Goal: Information Seeking & Learning: Check status

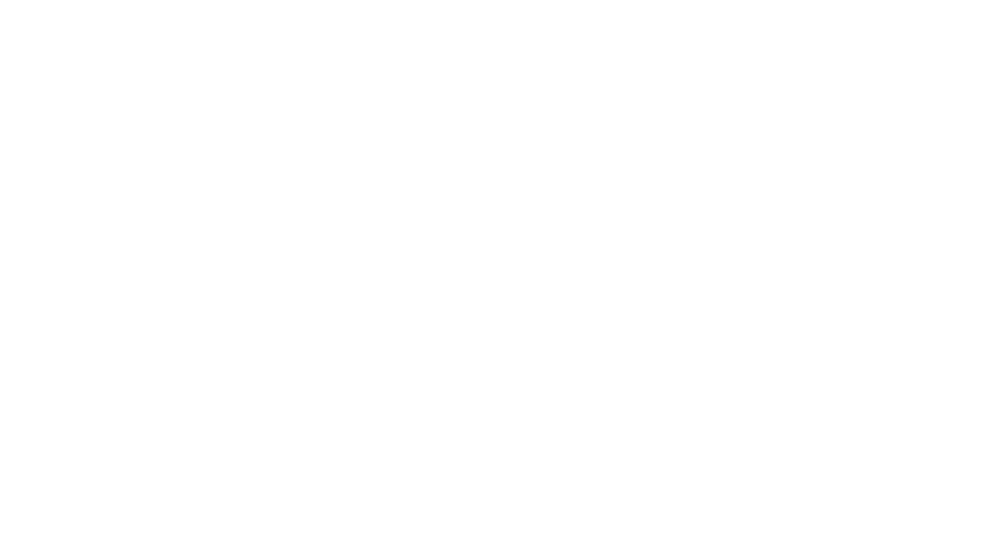
click at [638, 4] on html at bounding box center [491, 2] width 982 height 4
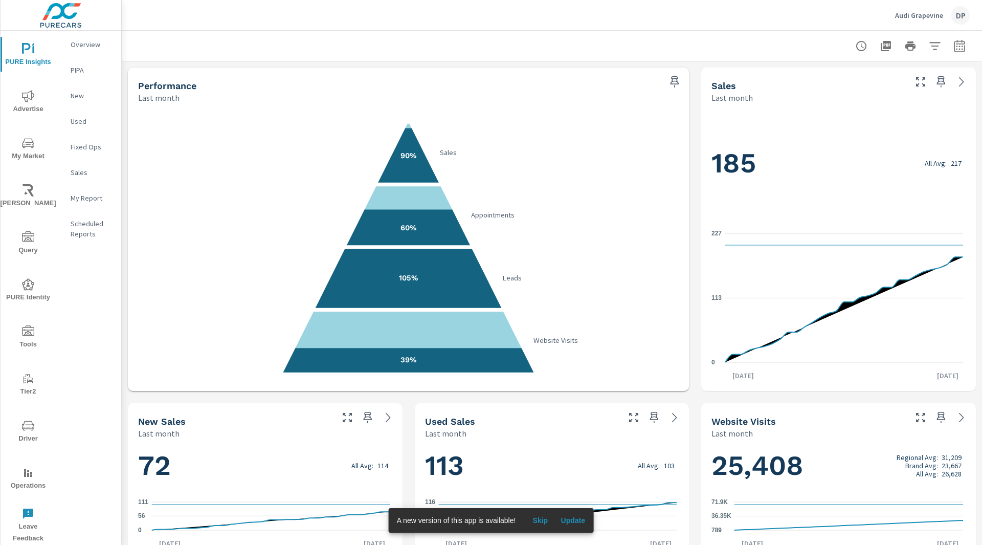
click at [73, 65] on p "PIPA" at bounding box center [92, 70] width 42 height 10
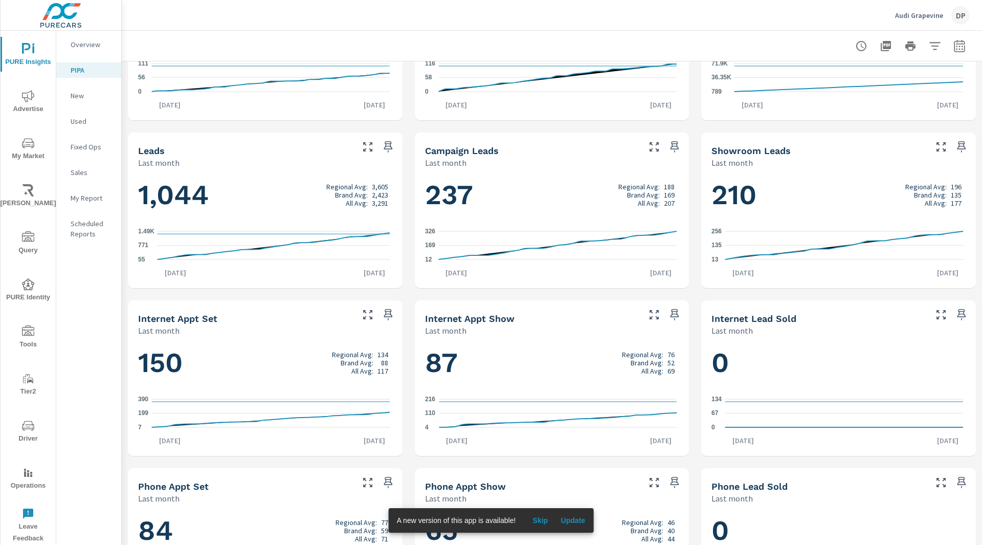
scroll to position [438, 0]
drag, startPoint x: 426, startPoint y: 195, endPoint x: 502, endPoint y: 195, distance: 76.2
click at [502, 195] on h1 "237 Regional Avg: 188 Brand Avg: 169 All Avg: 207" at bounding box center [552, 194] width 254 height 35
drag, startPoint x: 710, startPoint y: 200, endPoint x: 804, endPoint y: 204, distance: 94.7
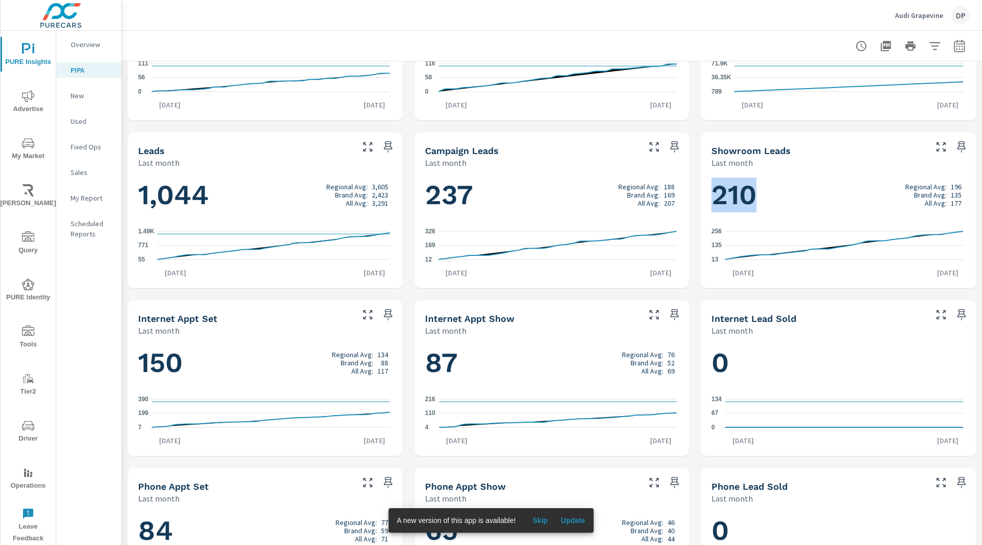
click at [804, 204] on h1 "210 Regional Avg: 196 Brand Avg: 135 All Avg: 177" at bounding box center [838, 194] width 254 height 35
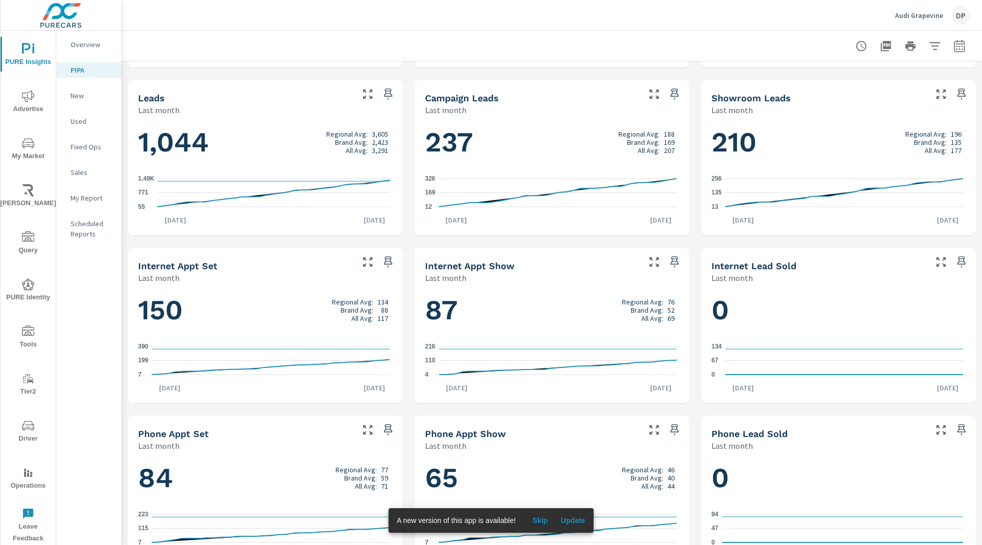
scroll to position [502, 0]
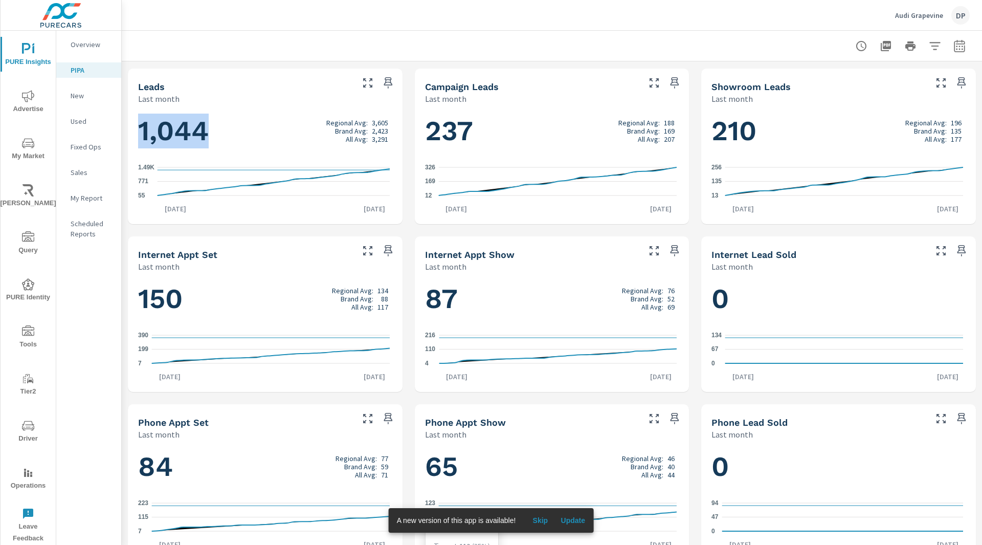
drag, startPoint x: 140, startPoint y: 134, endPoint x: 232, endPoint y: 134, distance: 91.5
click at [232, 134] on h1 "1,044 Regional Avg: 3,605 Brand Avg: 2,423 All Avg: 3,291" at bounding box center [265, 131] width 254 height 35
click at [887, 15] on div "Audi Grapevine DP" at bounding box center [552, 15] width 836 height 30
drag, startPoint x: 143, startPoint y: 129, endPoint x: 228, endPoint y: 134, distance: 85.0
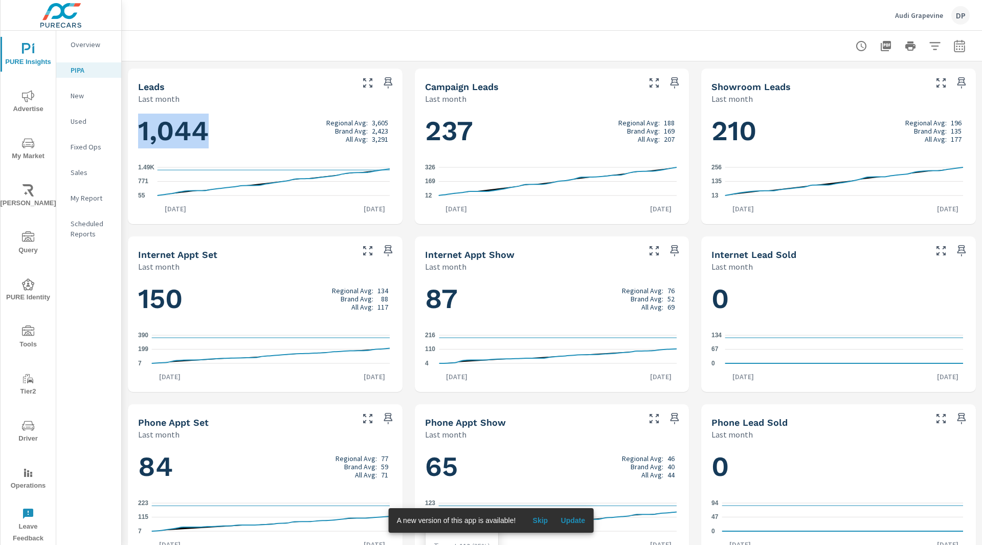
click at [228, 134] on h1 "1,044 Regional Avg: 3,605 Brand Avg: 2,423 All Avg: 3,291" at bounding box center [265, 131] width 254 height 35
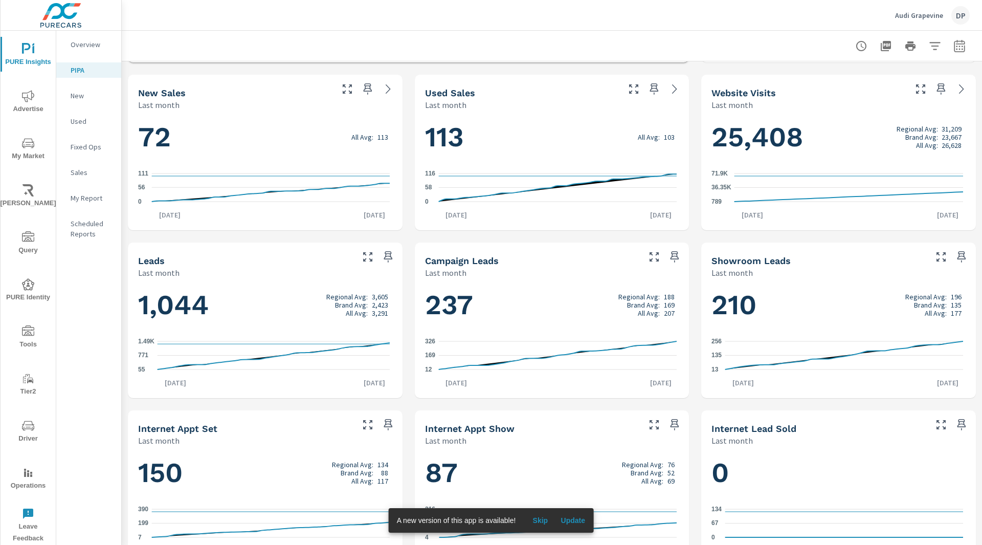
scroll to position [329, 0]
drag, startPoint x: 145, startPoint y: 307, endPoint x: 232, endPoint y: 308, distance: 86.9
click at [232, 308] on h1 "1,044 Regional Avg: 3,605 Brand Avg: 2,423 All Avg: 3,291" at bounding box center [265, 304] width 254 height 35
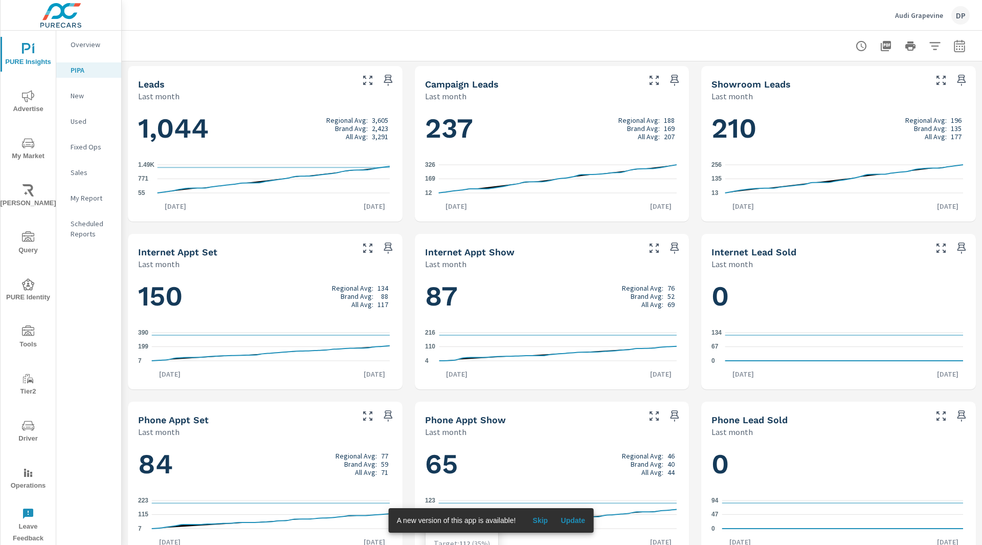
scroll to position [504, 0]
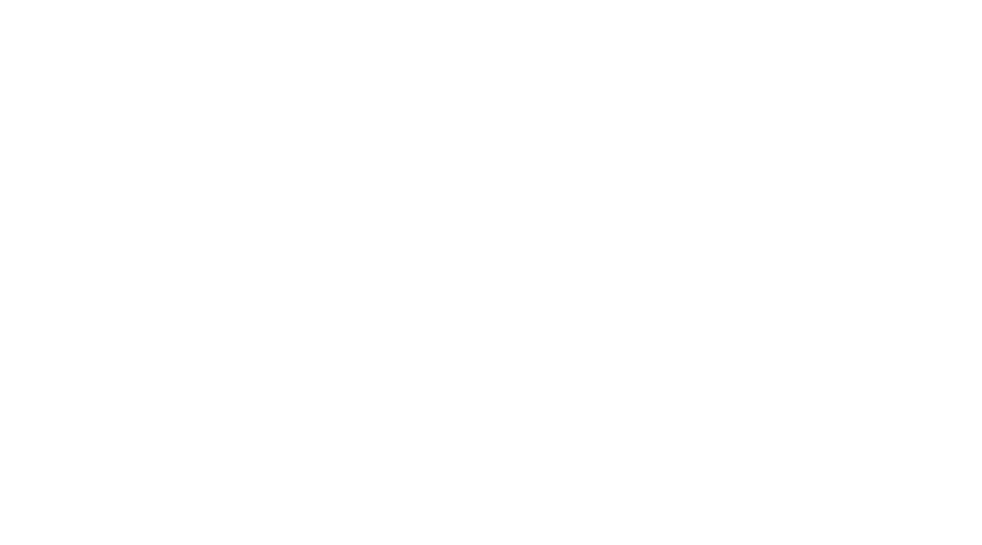
click at [497, 0] on html at bounding box center [491, 0] width 982 height 0
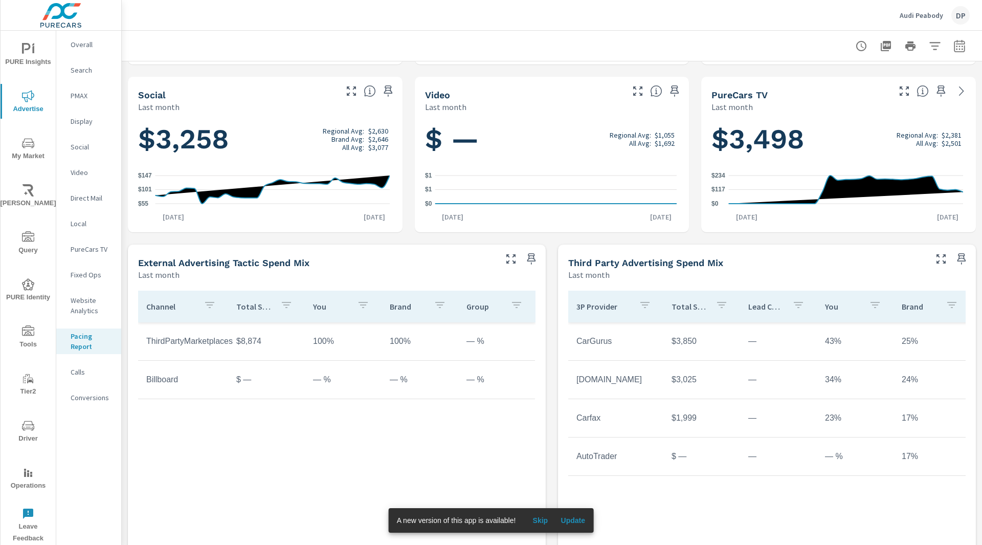
scroll to position [355, 0]
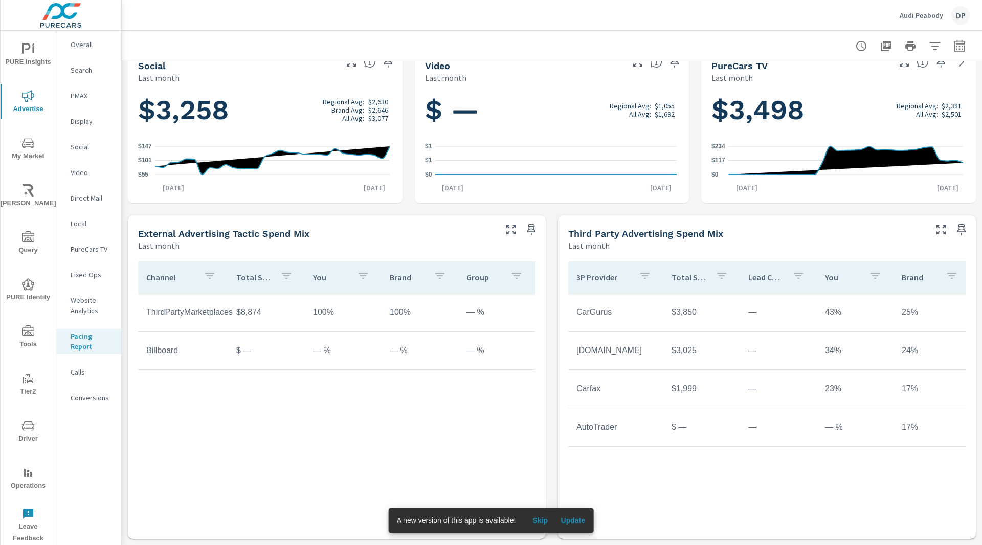
click at [741, 313] on td "—" at bounding box center [778, 312] width 77 height 26
click at [745, 352] on td "—" at bounding box center [778, 351] width 77 height 26
click at [743, 388] on td "—" at bounding box center [778, 389] width 77 height 26
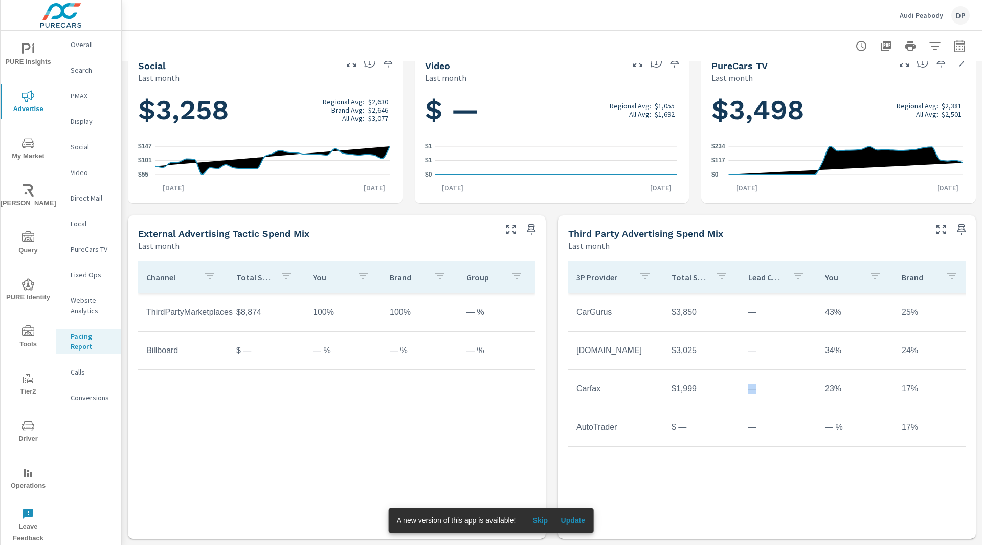
click at [743, 388] on td "—" at bounding box center [778, 389] width 77 height 26
click at [742, 426] on td "—" at bounding box center [778, 427] width 77 height 26
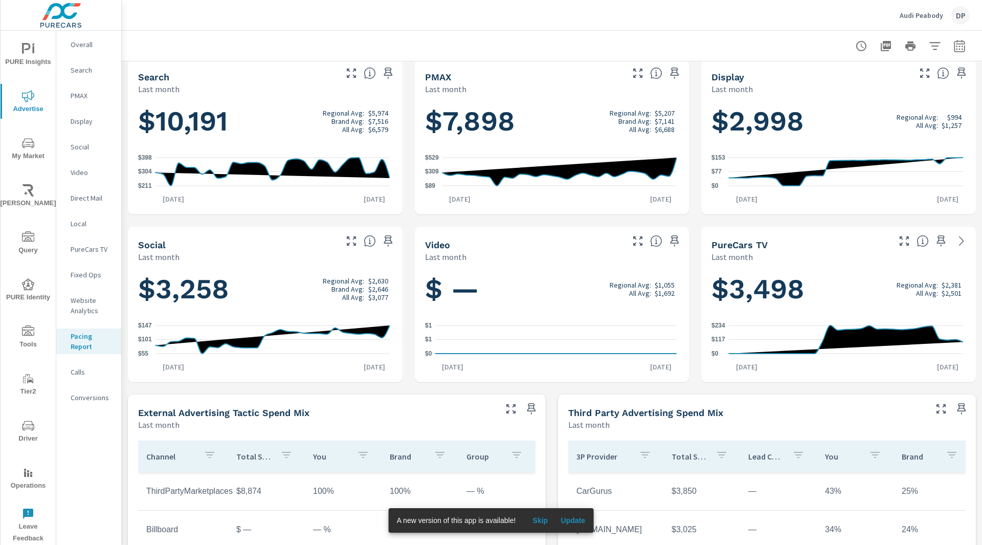
scroll to position [0, 0]
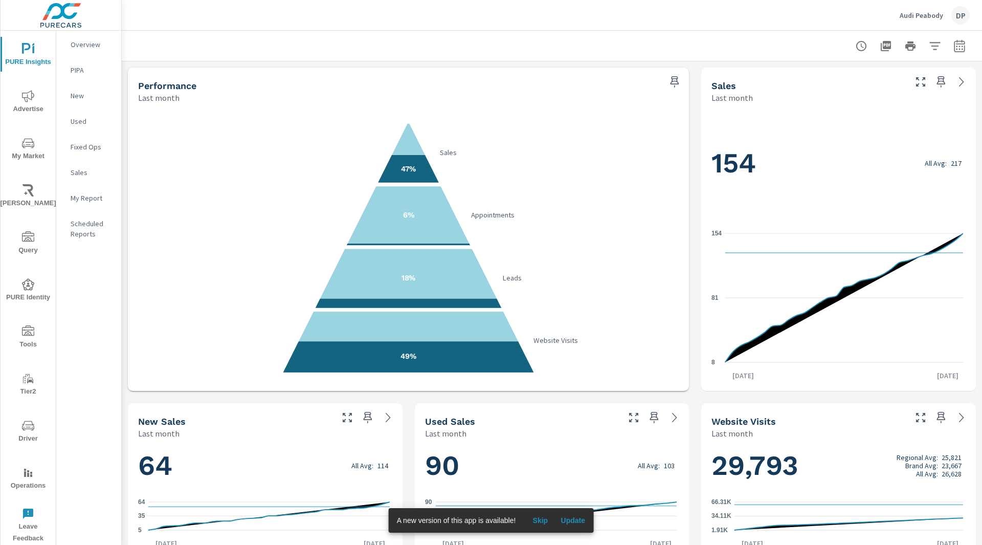
click at [37, 242] on span "Query" at bounding box center [28, 243] width 49 height 25
